Goal: Task Accomplishment & Management: Manage account settings

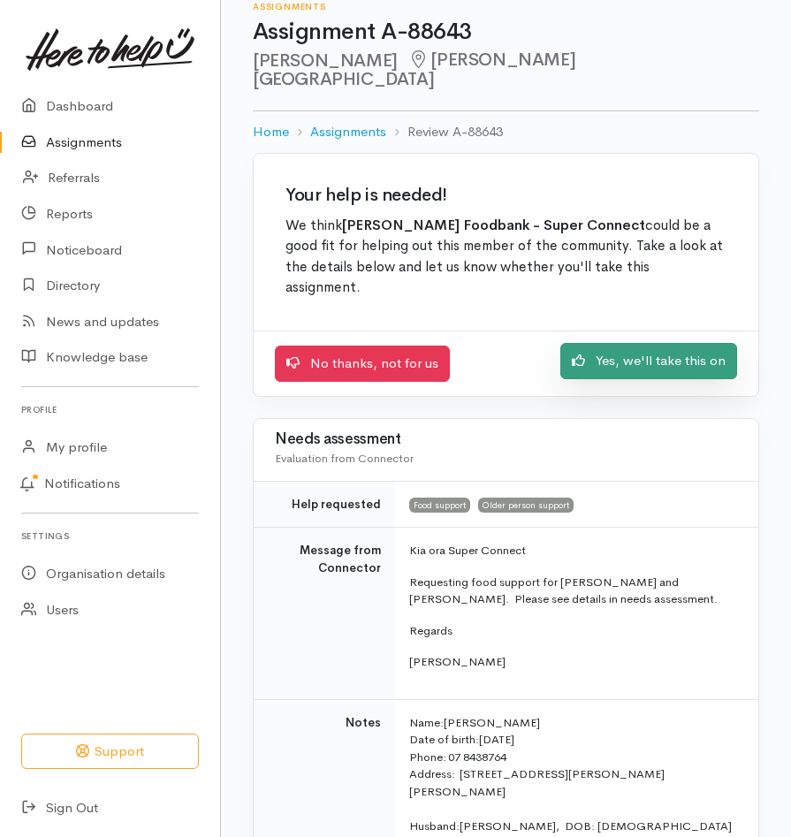
scroll to position [47, 0]
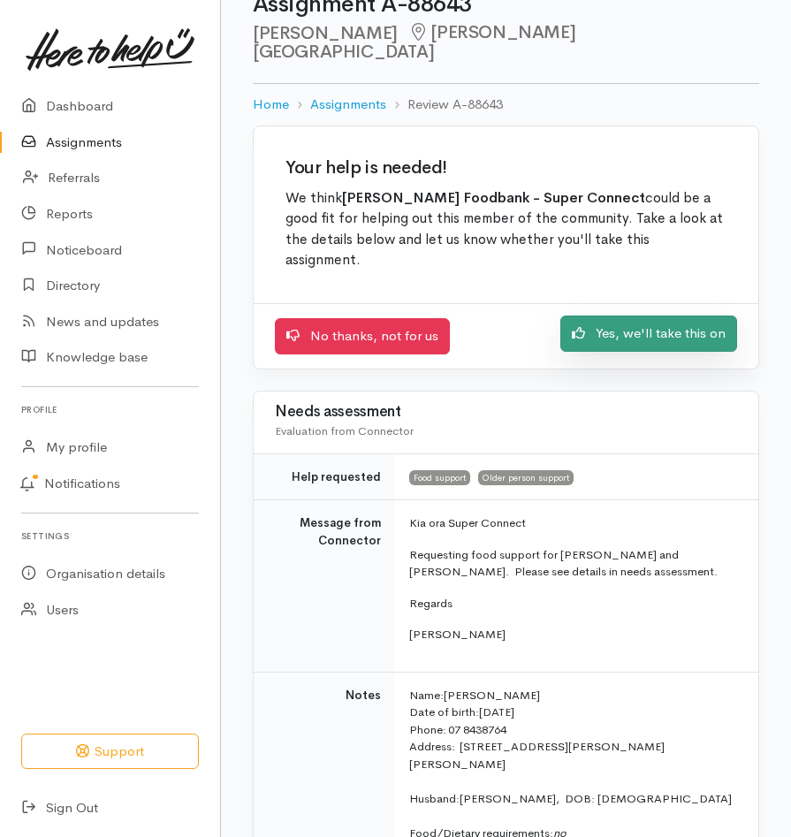
click at [675, 315] on link "Yes, we'll take this on" at bounding box center [648, 333] width 177 height 36
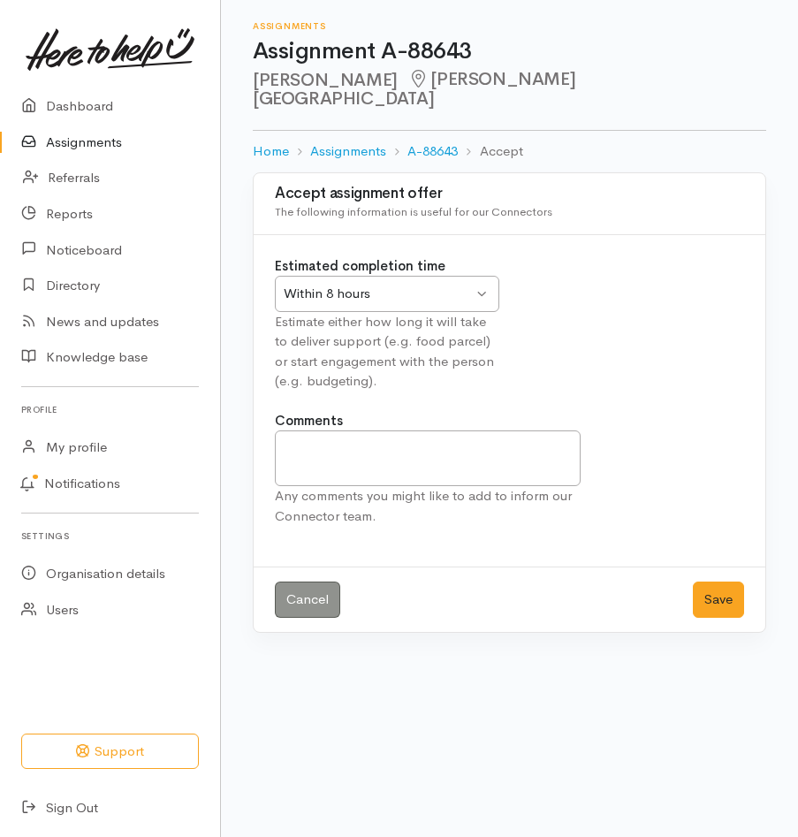
click at [477, 277] on div "Within 8 hours Within 8 hours" at bounding box center [387, 294] width 224 height 36
click at [717, 581] on button "Save" at bounding box center [718, 599] width 51 height 36
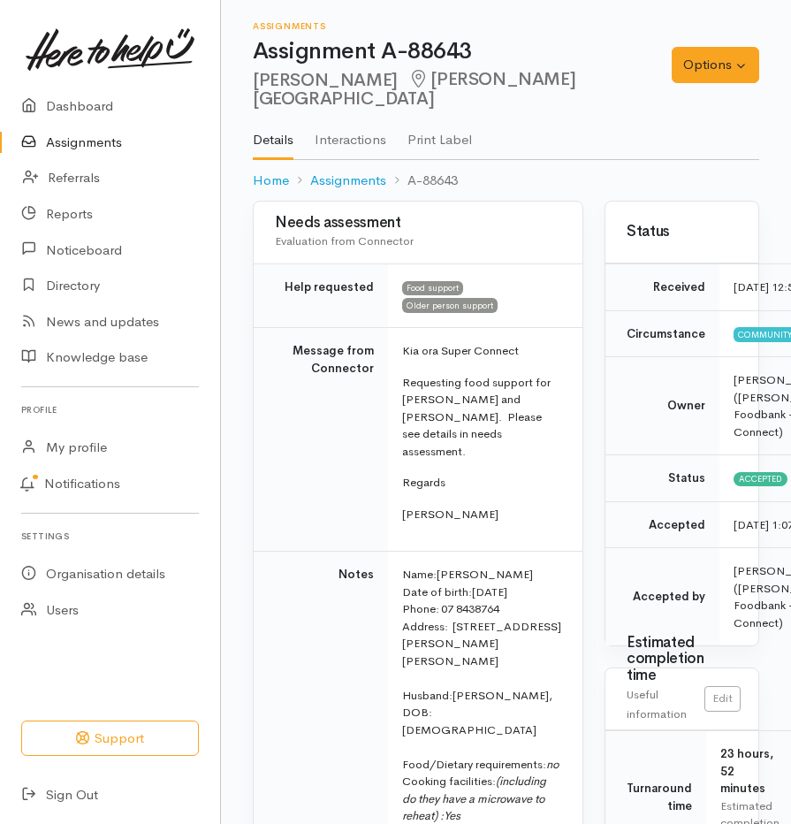
click at [107, 133] on link "Assignments" at bounding box center [110, 143] width 220 height 36
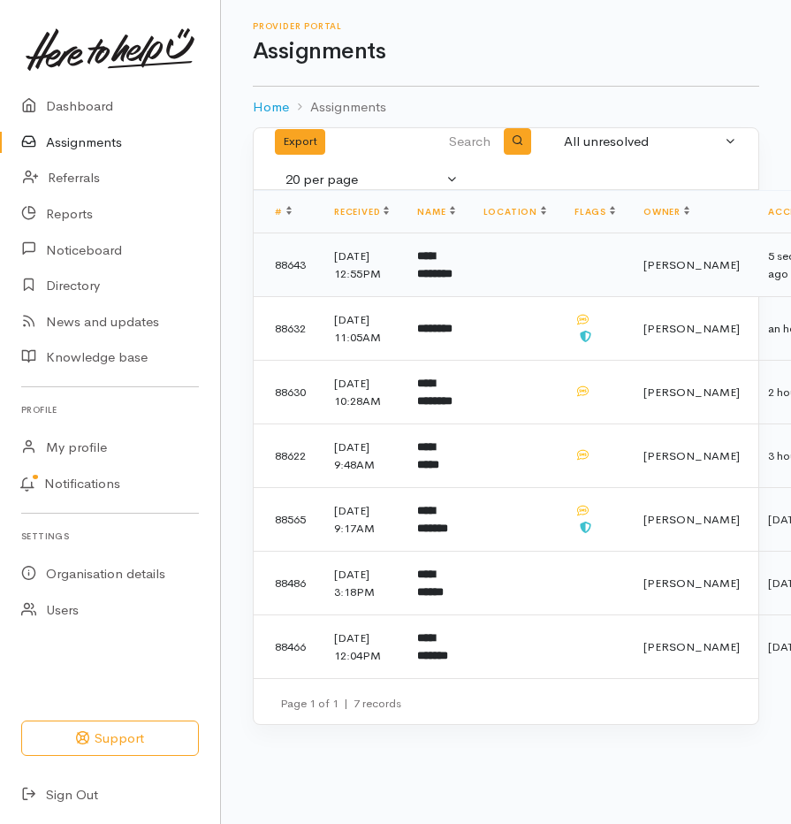
click at [443, 269] on b "**********" at bounding box center [434, 264] width 35 height 29
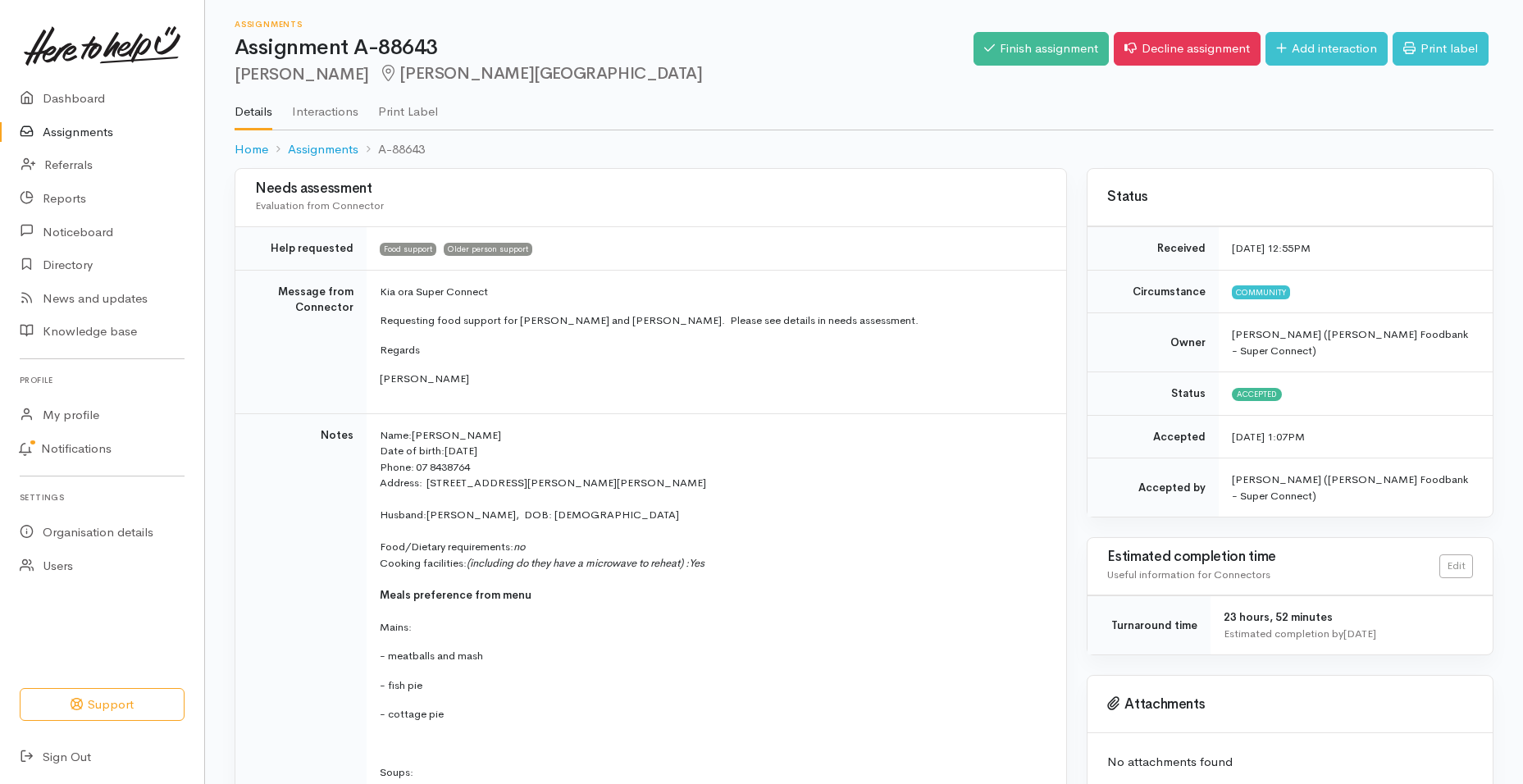
click at [102, 128] on link "Assignments" at bounding box center [102, 133] width 204 height 33
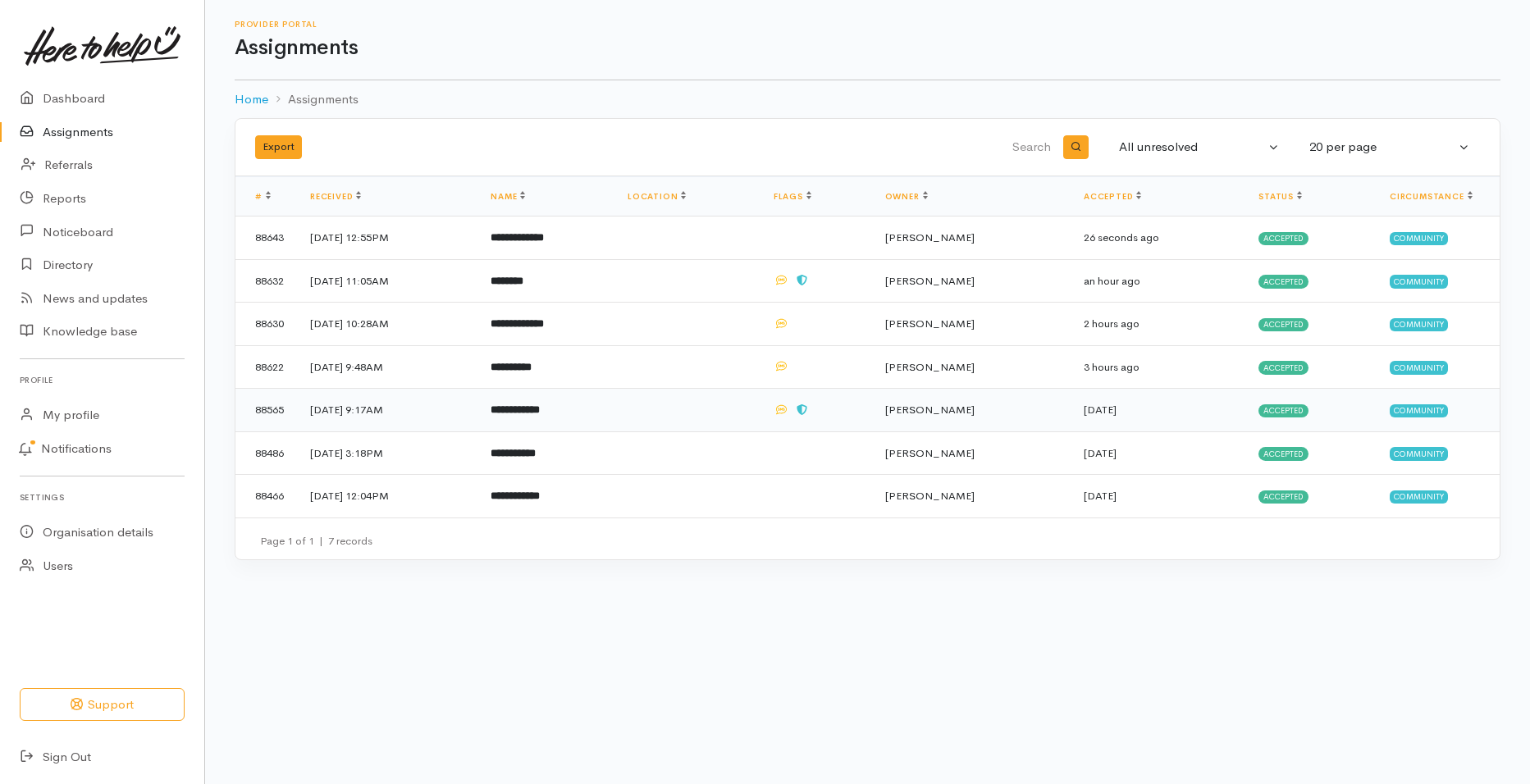
click at [539, 409] on b "**********" at bounding box center [514, 409] width 49 height 10
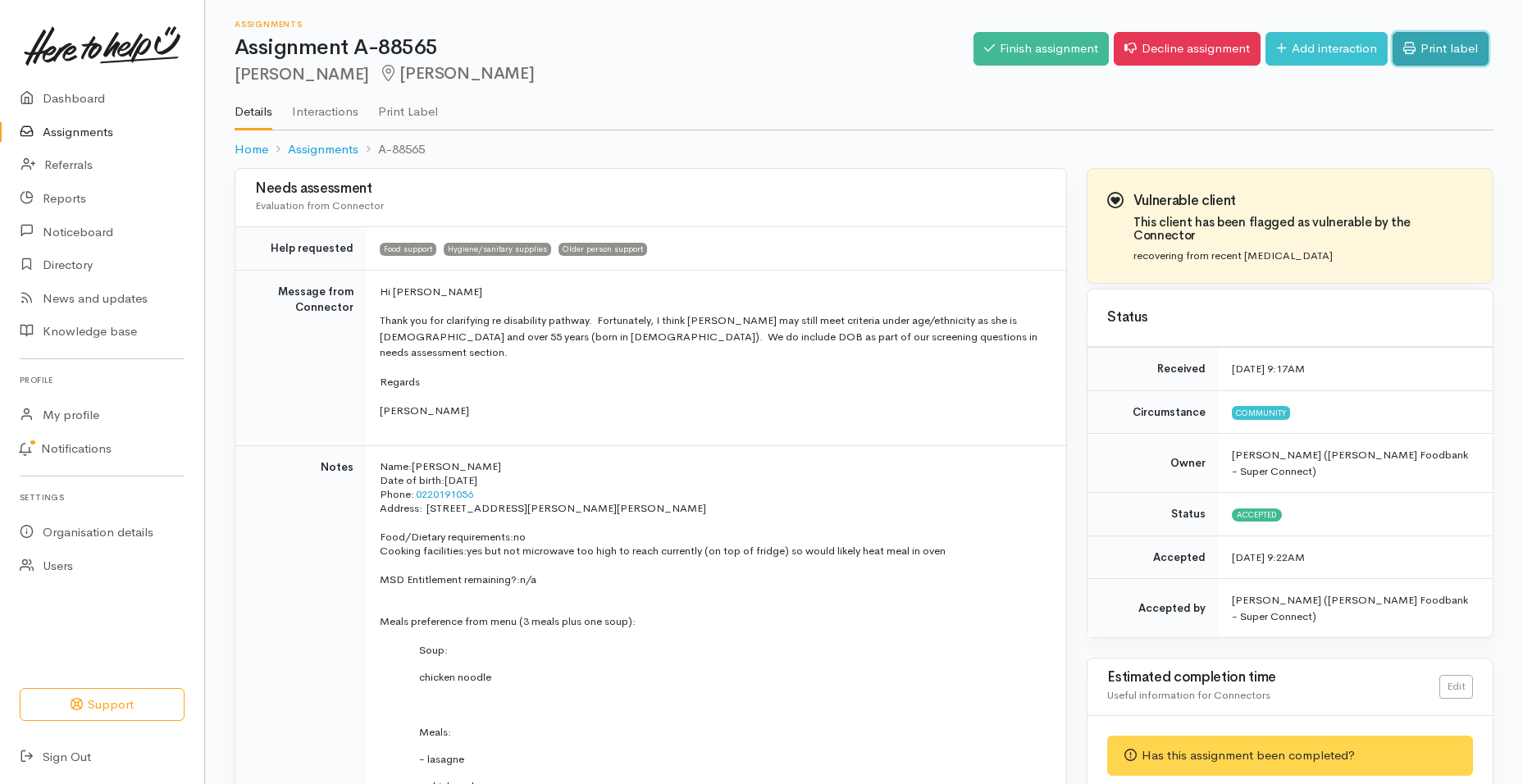
click at [1426, 51] on link "Print label" at bounding box center [1439, 48] width 96 height 33
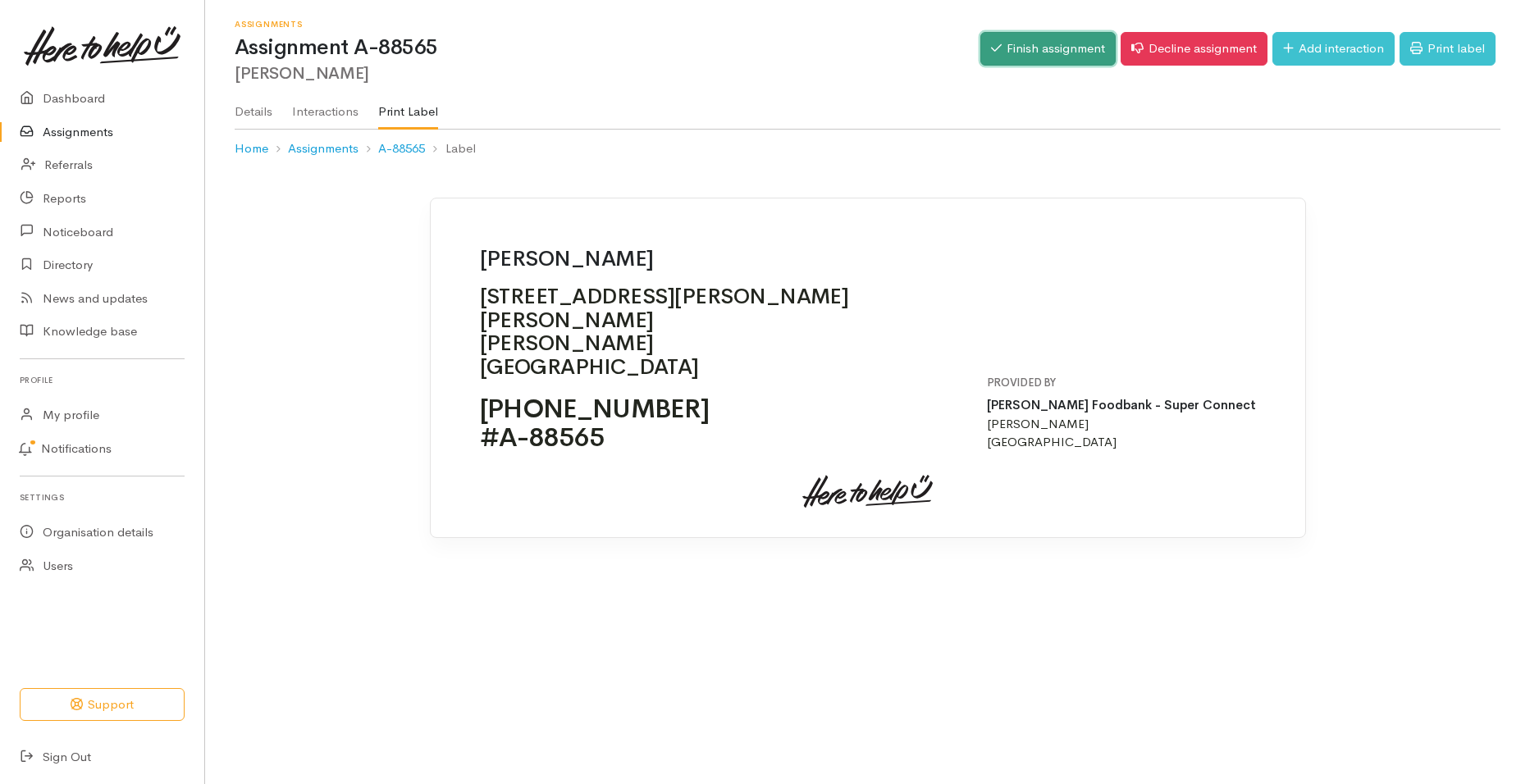
click at [1078, 50] on link "Finish assignment" at bounding box center [1048, 48] width 136 height 33
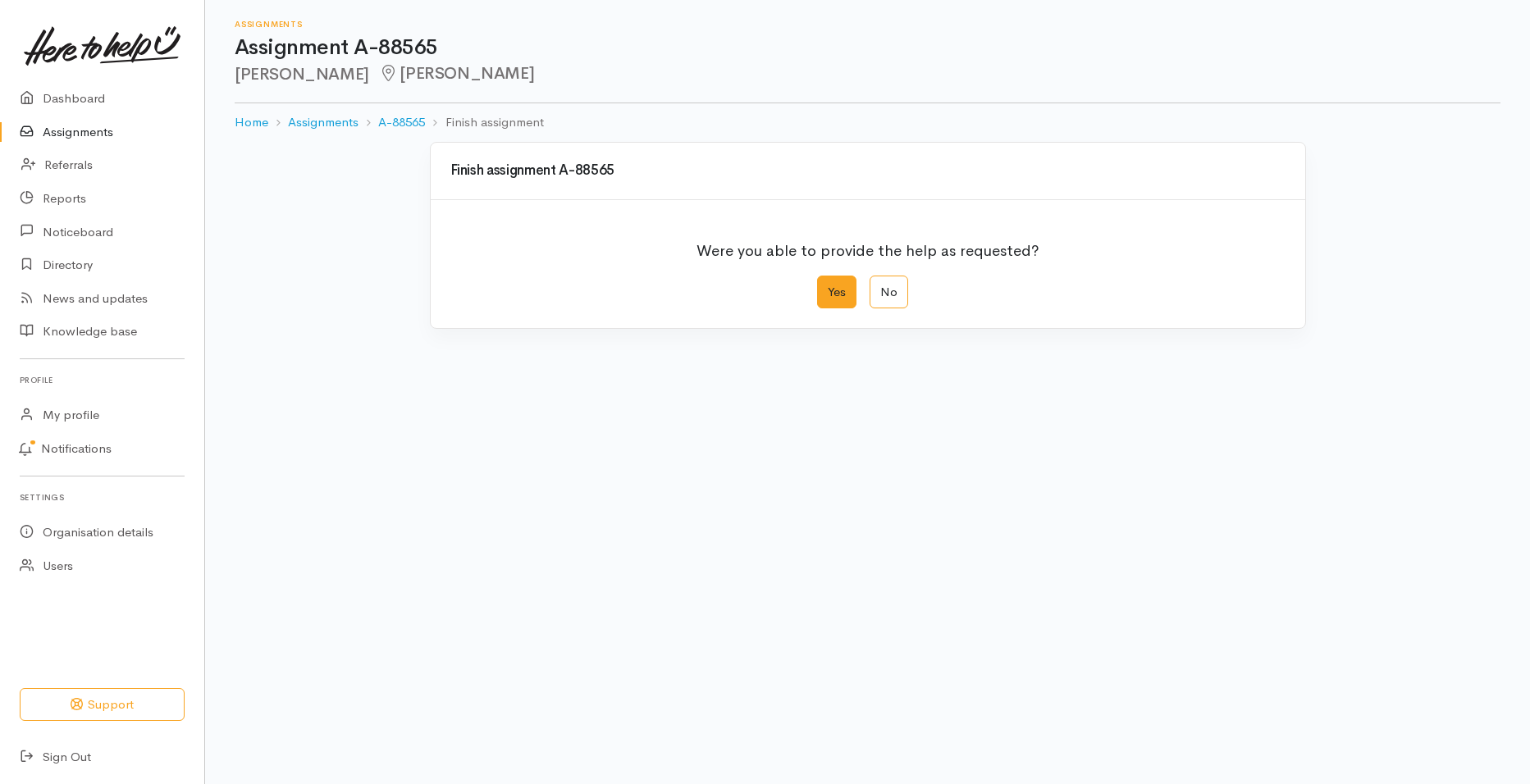
click at [843, 289] on label "Yes" at bounding box center [836, 292] width 39 height 33
click at [828, 286] on input "Yes" at bounding box center [822, 280] width 10 height 10
radio input "true"
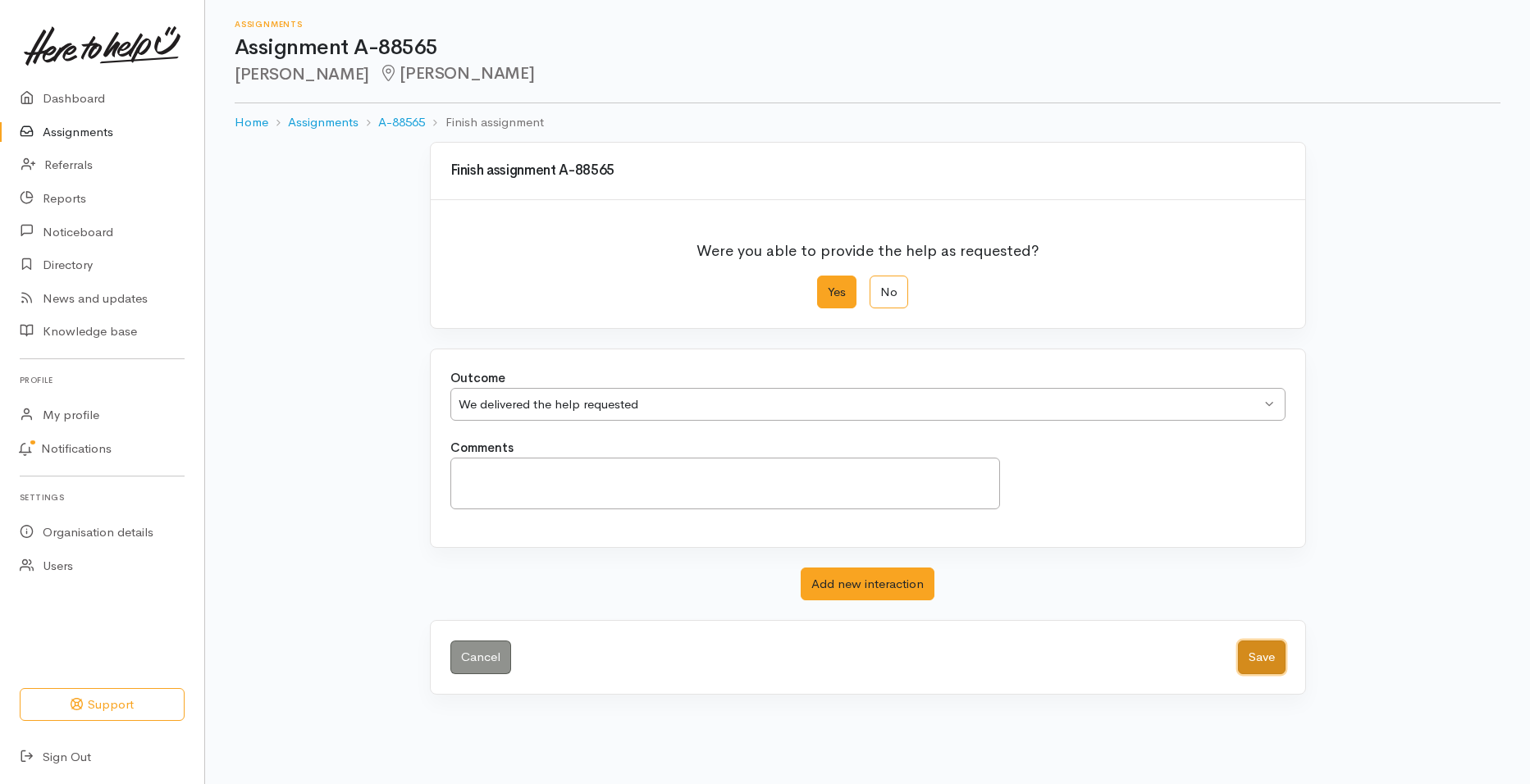
click at [1250, 659] on button "Save" at bounding box center [1261, 657] width 47 height 33
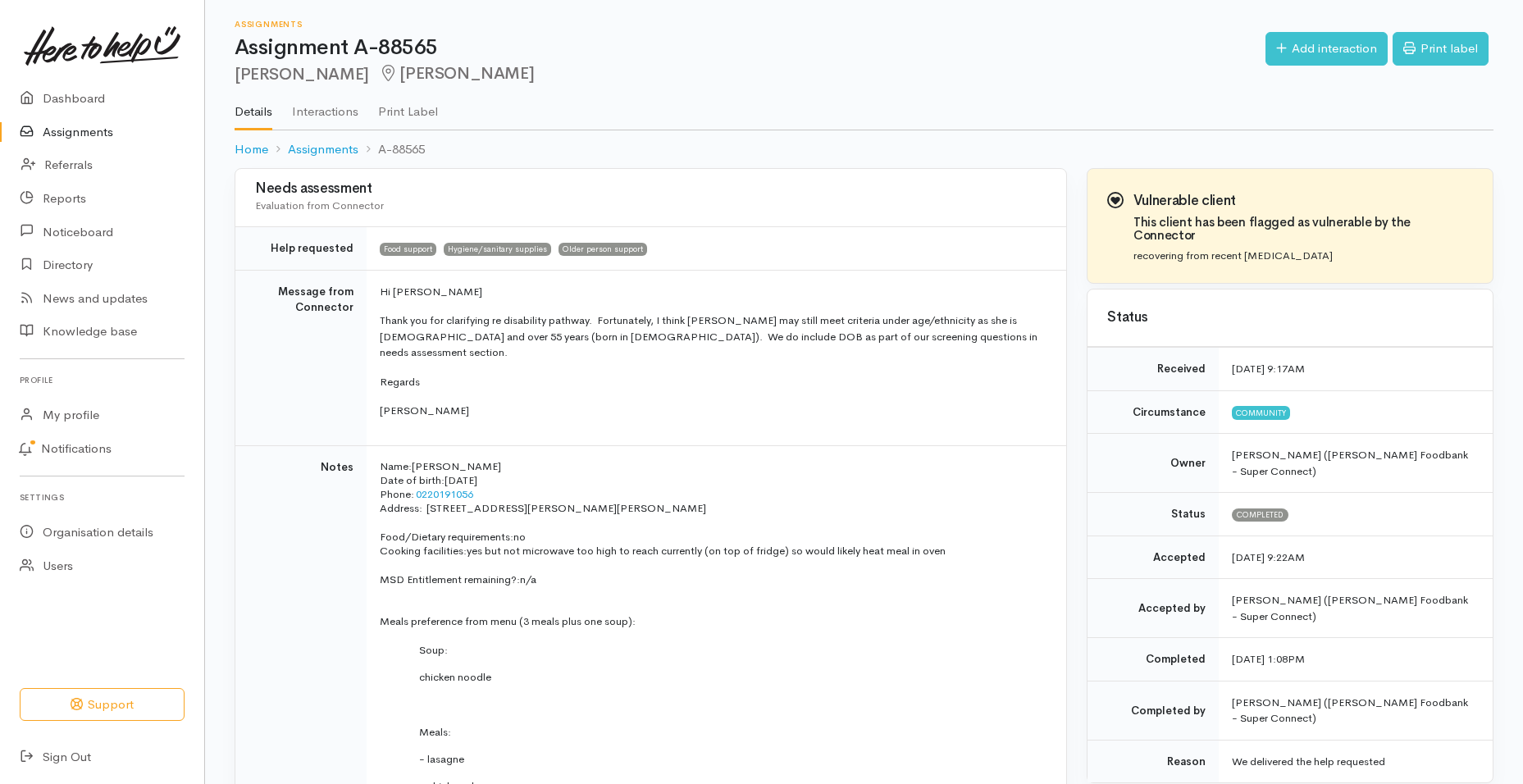
click at [113, 130] on link "Assignments" at bounding box center [102, 133] width 204 height 33
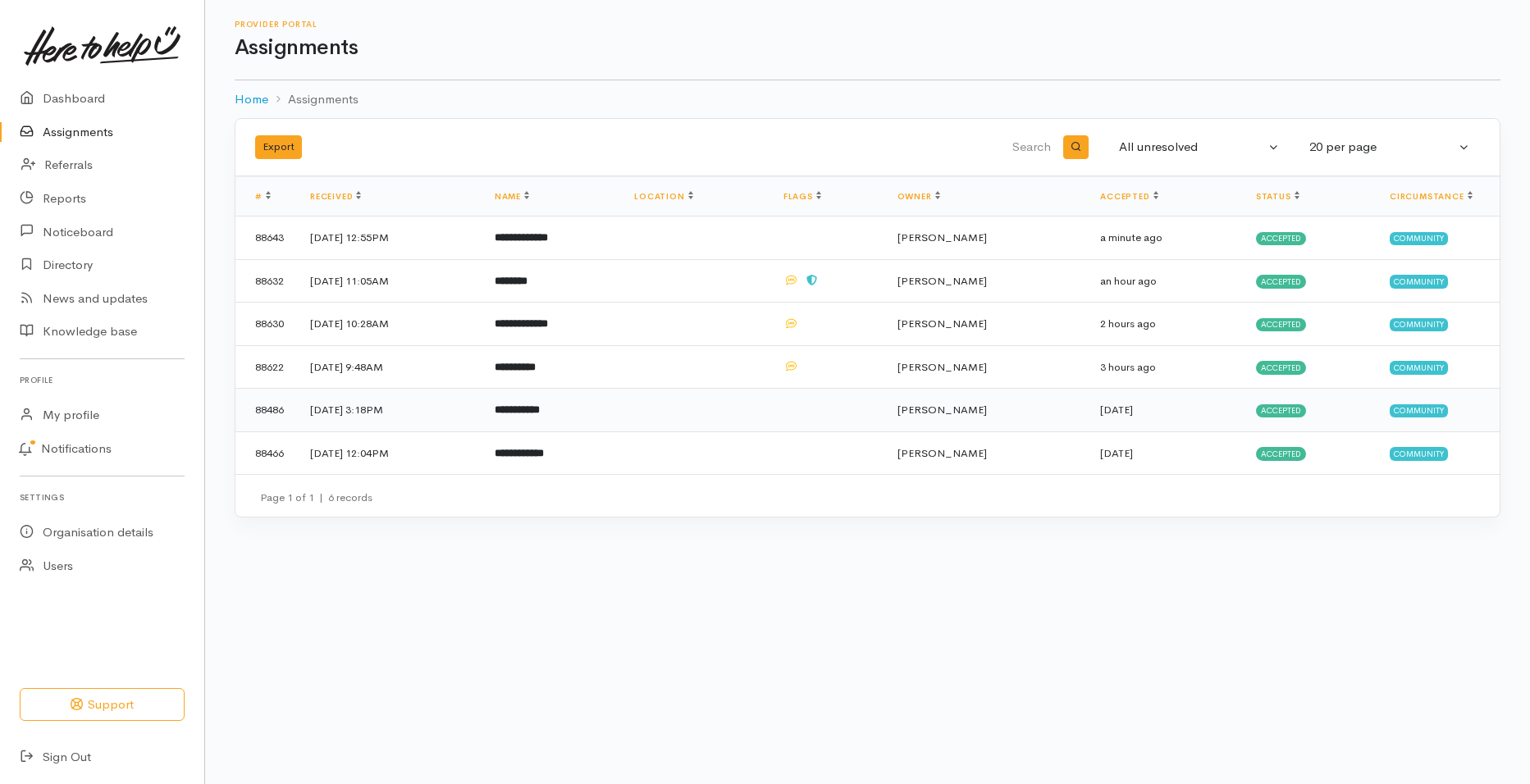
click at [539, 408] on b "**********" at bounding box center [517, 409] width 45 height 10
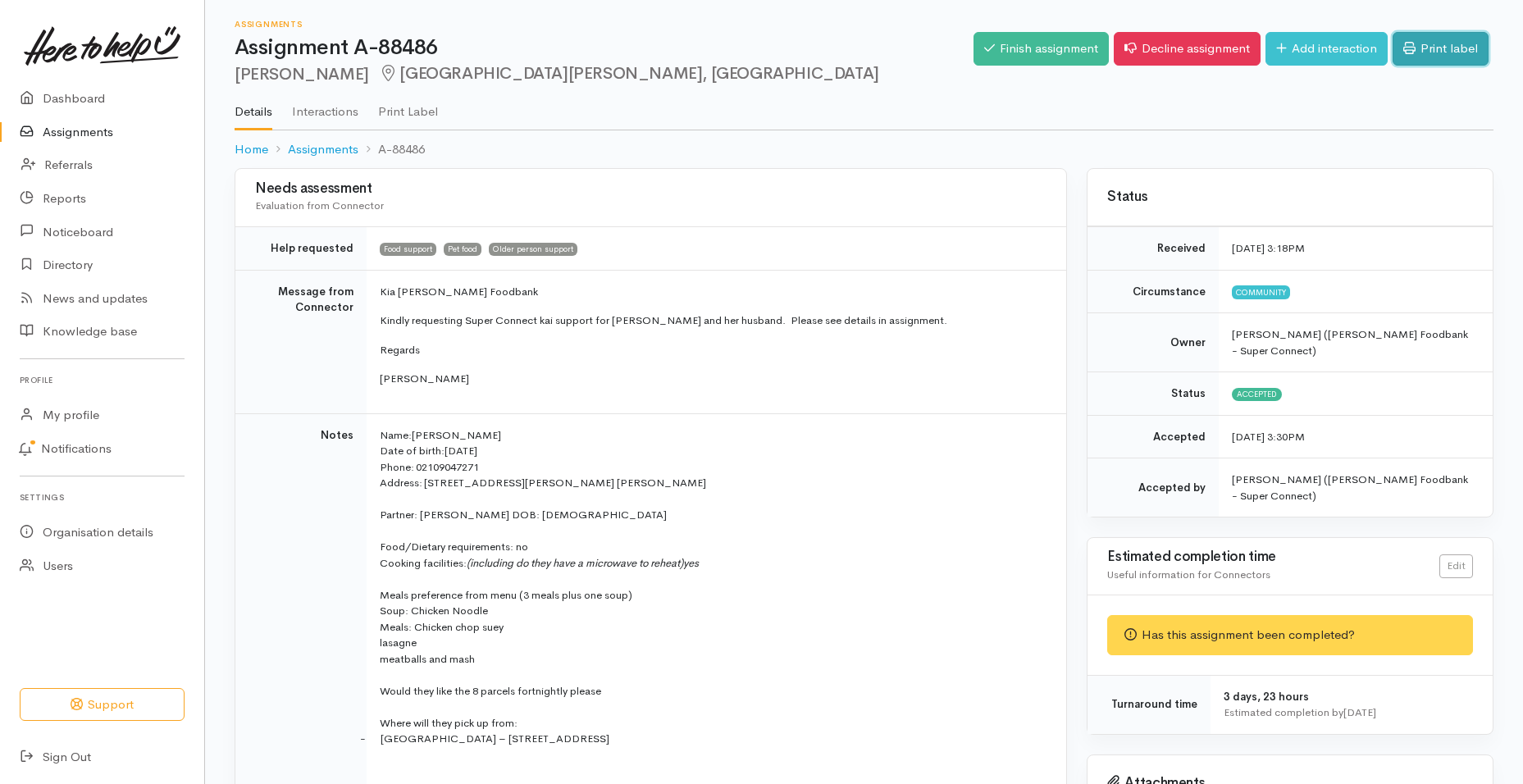
click at [1456, 47] on link "Print label" at bounding box center [1439, 48] width 96 height 33
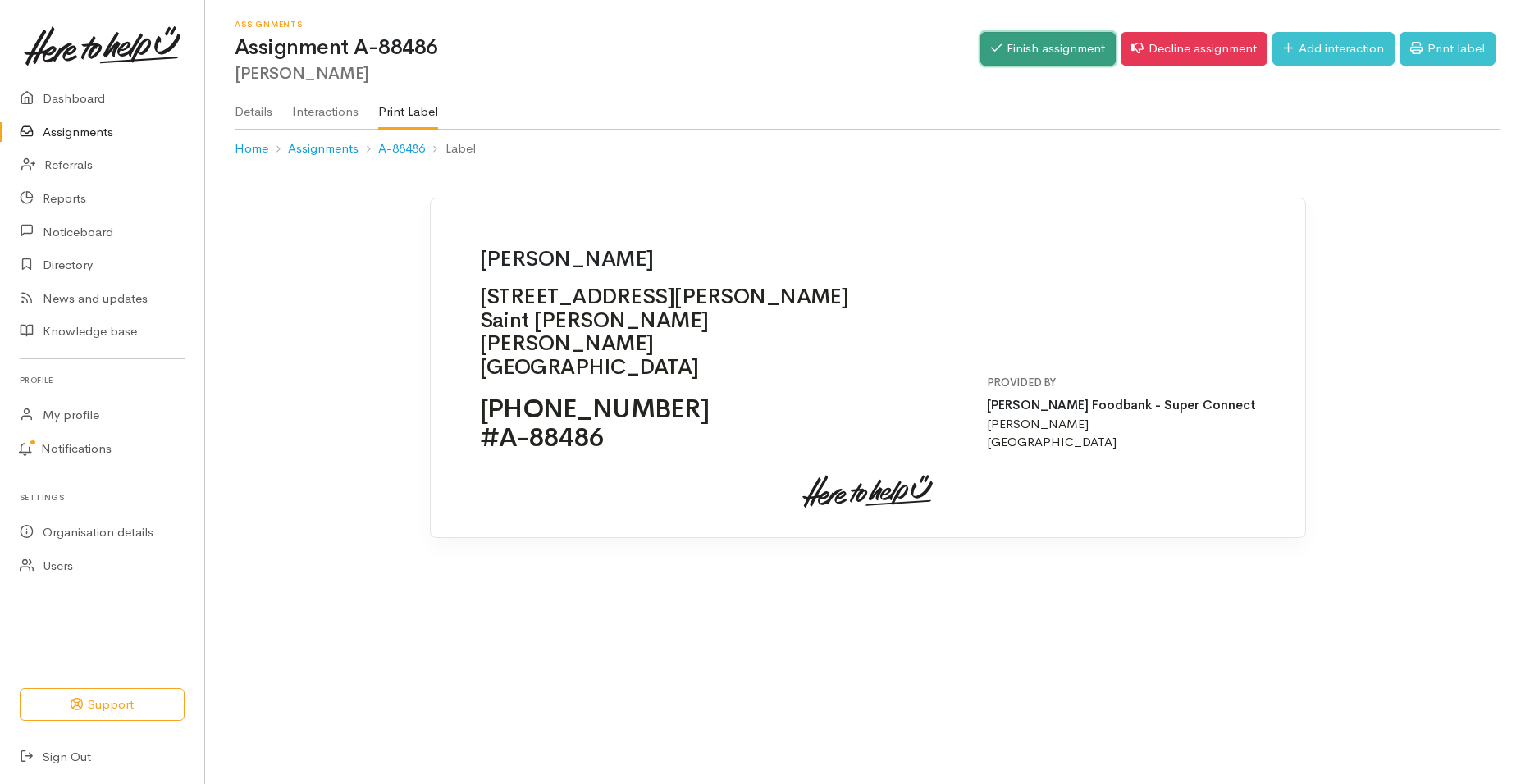
click at [1059, 55] on link "Finish assignment" at bounding box center [1048, 48] width 136 height 33
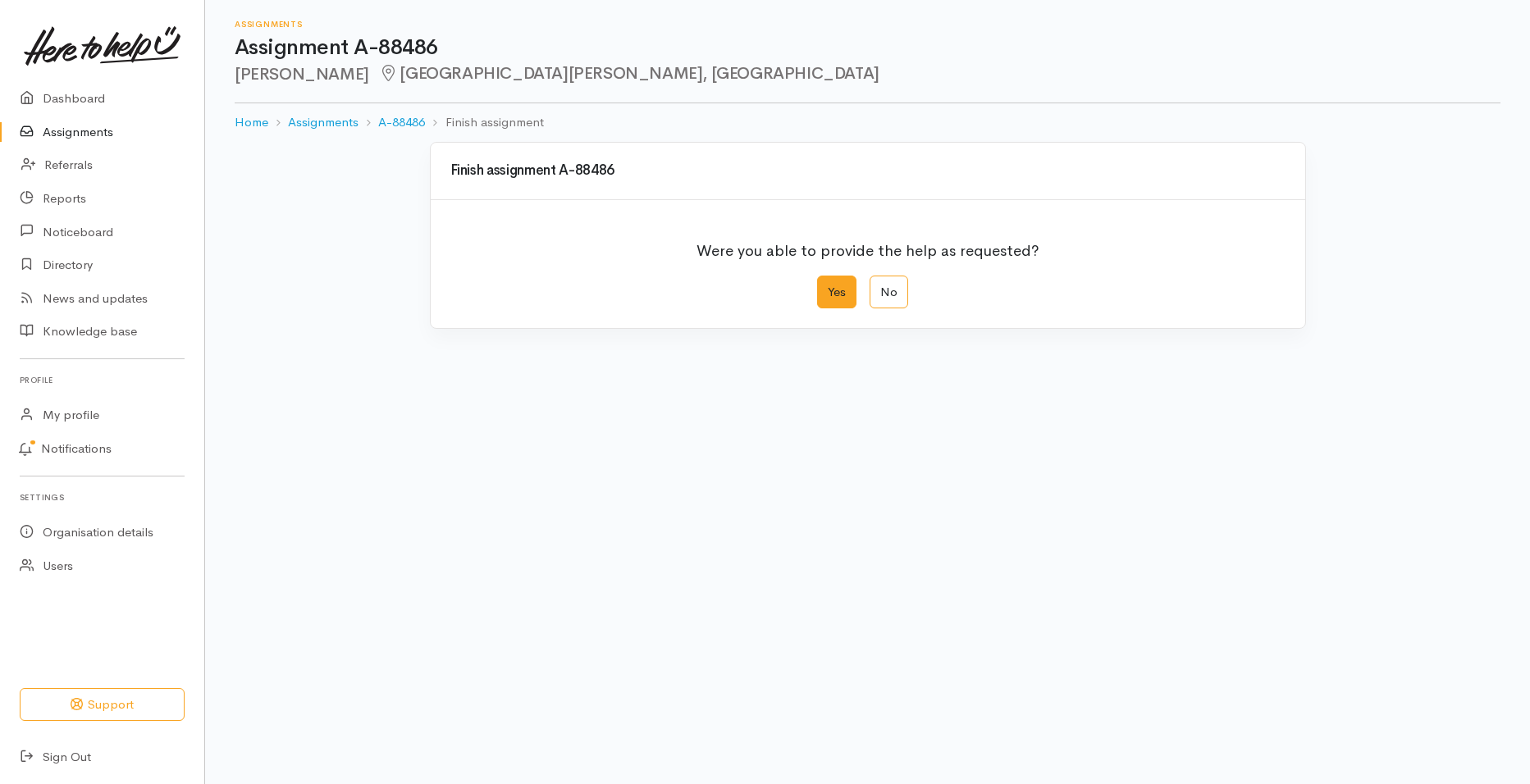
click at [832, 289] on label "Yes" at bounding box center [836, 292] width 39 height 33
click at [828, 286] on input "Yes" at bounding box center [822, 280] width 10 height 10
radio input "true"
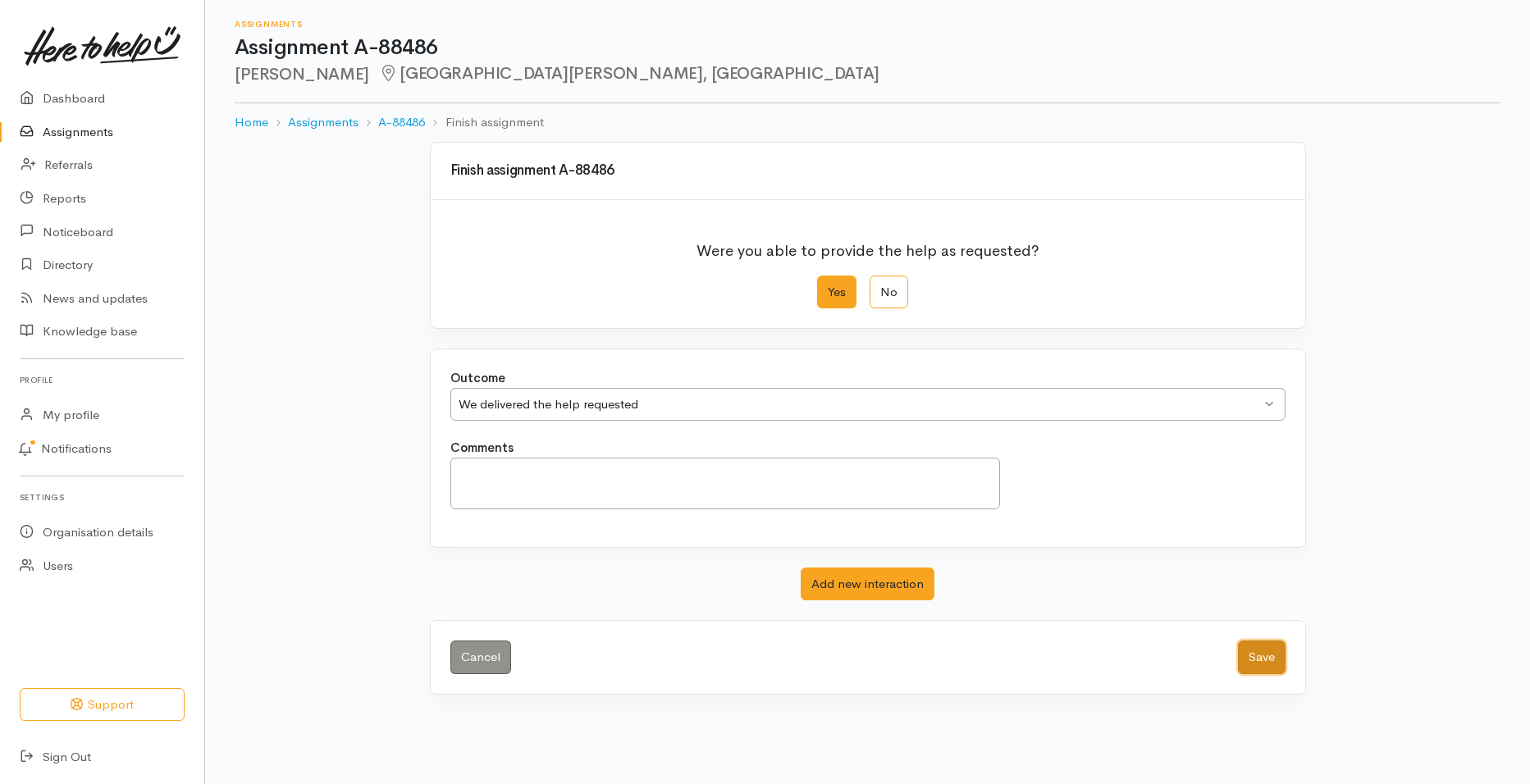
click at [1244, 653] on button "Save" at bounding box center [1261, 657] width 47 height 33
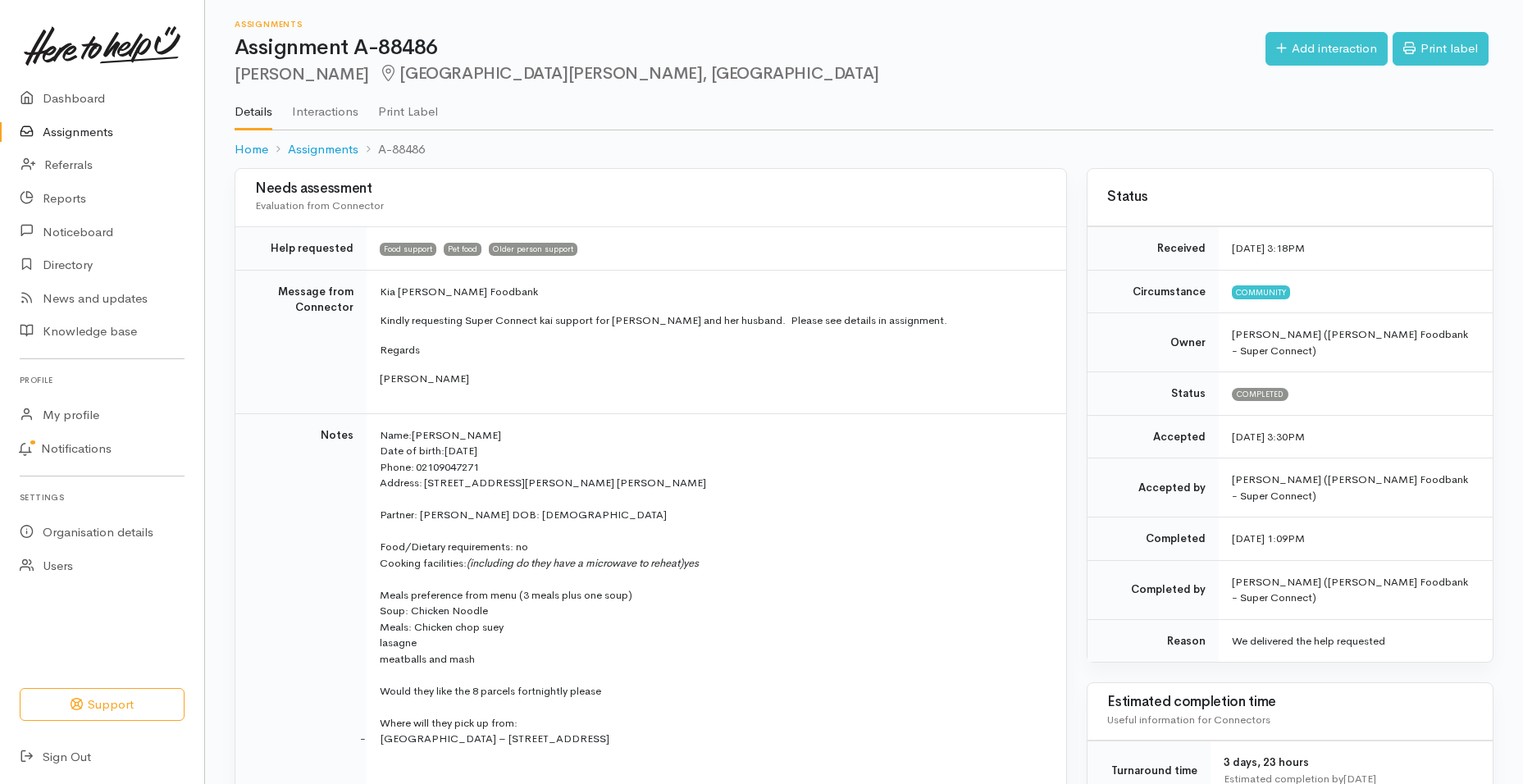
click at [99, 123] on link "Assignments" at bounding box center [102, 133] width 204 height 33
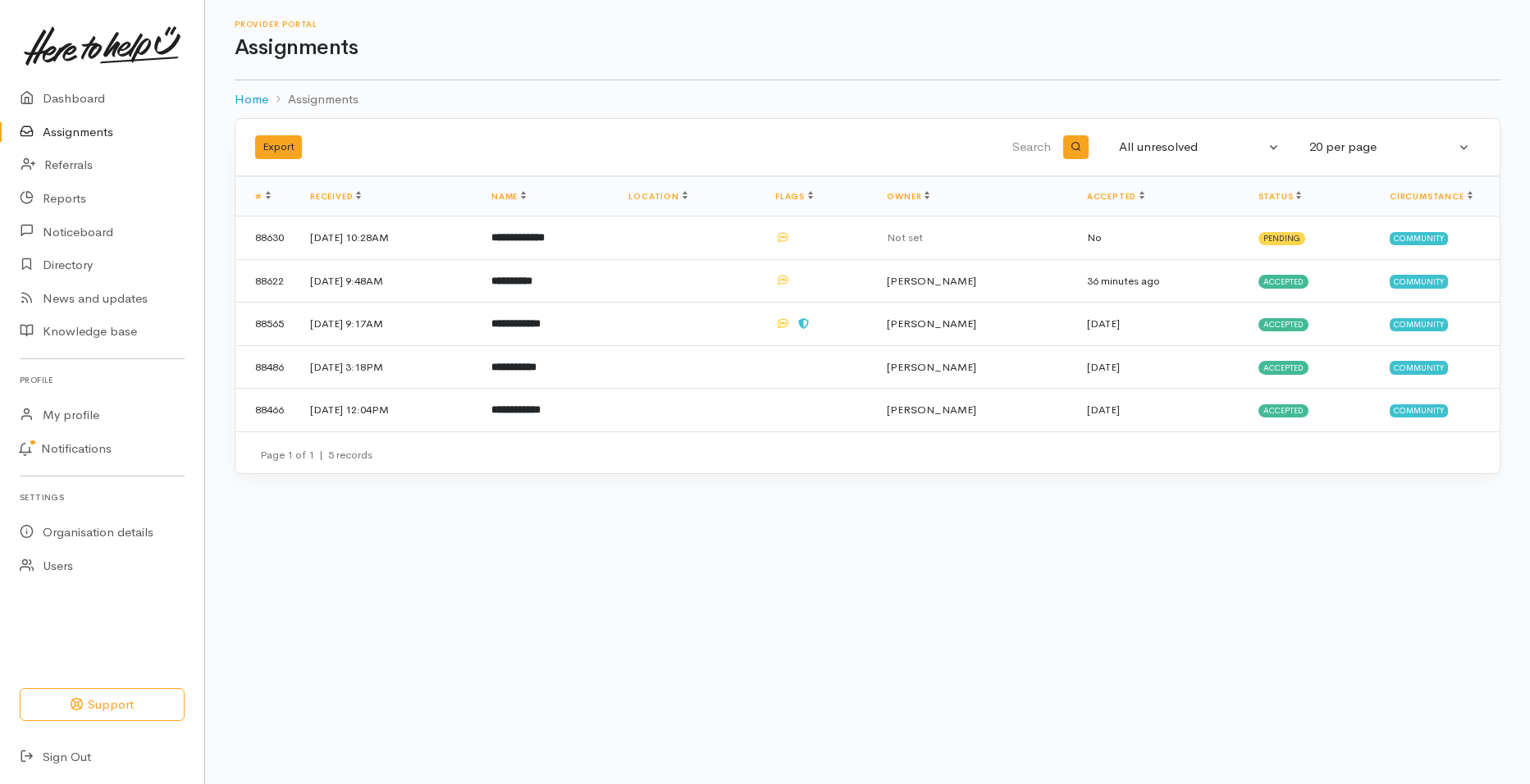
drag, startPoint x: 0, startPoint y: 0, endPoint x: 498, endPoint y: 546, distance: 739.0
click at [498, 546] on body "Support Your 'Here to help u' liaison Your contact within the 'Here to help u' …" at bounding box center [765, 392] width 1530 height 784
click at [545, 236] on b "**********" at bounding box center [517, 237] width 53 height 10
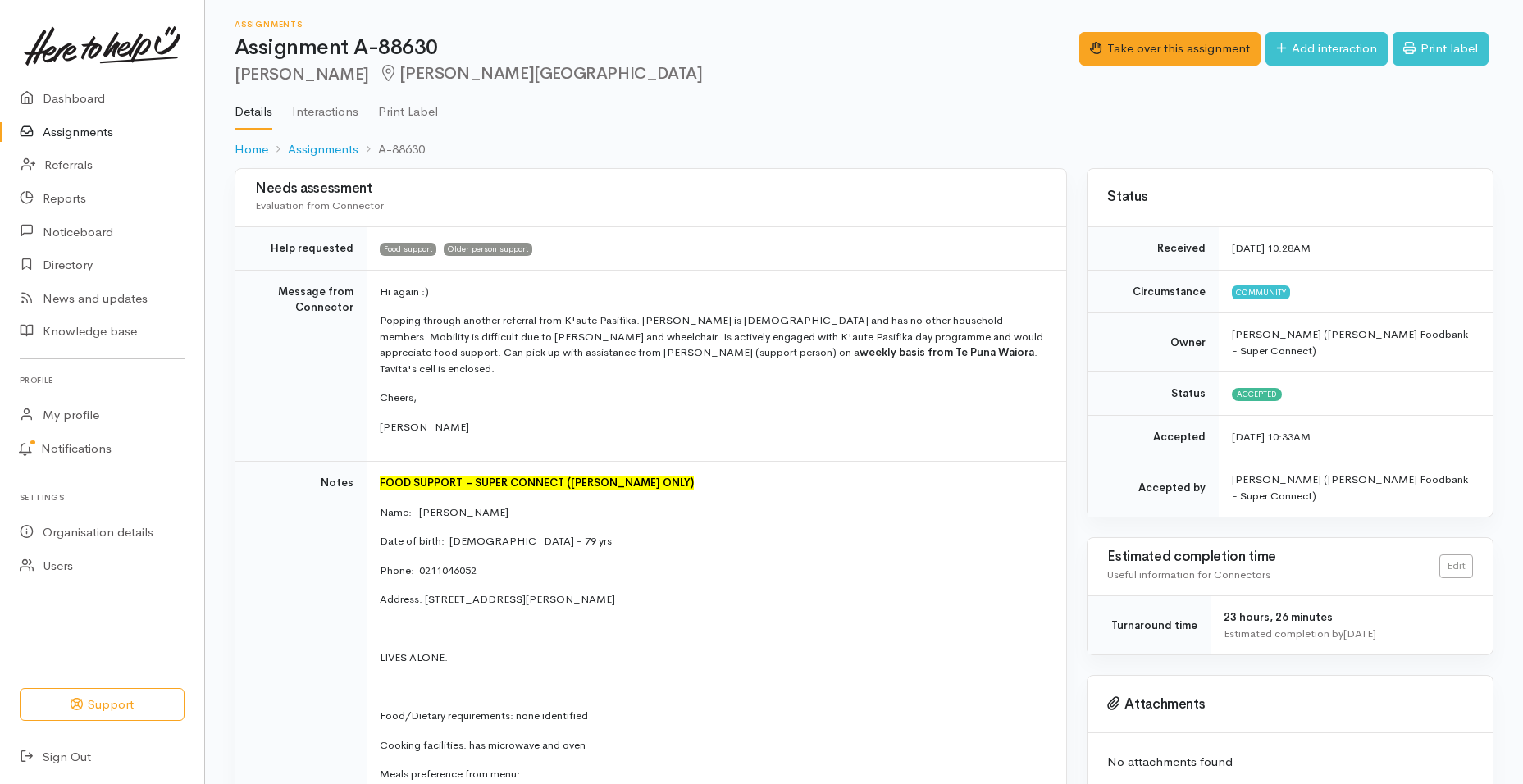
click at [105, 126] on link "Assignments" at bounding box center [102, 133] width 204 height 33
